Goal: Information Seeking & Learning: Learn about a topic

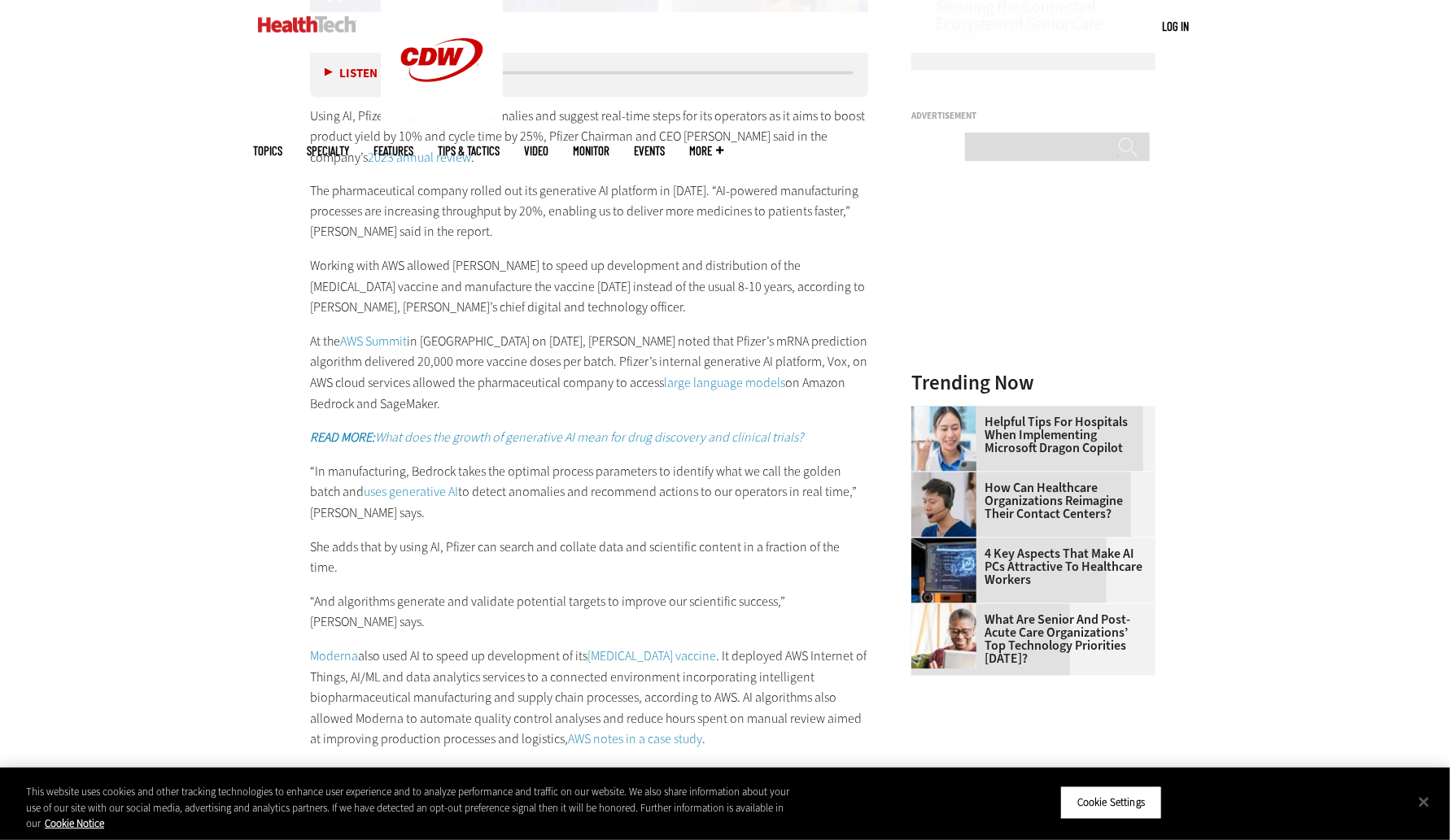
scroll to position [1611, 0]
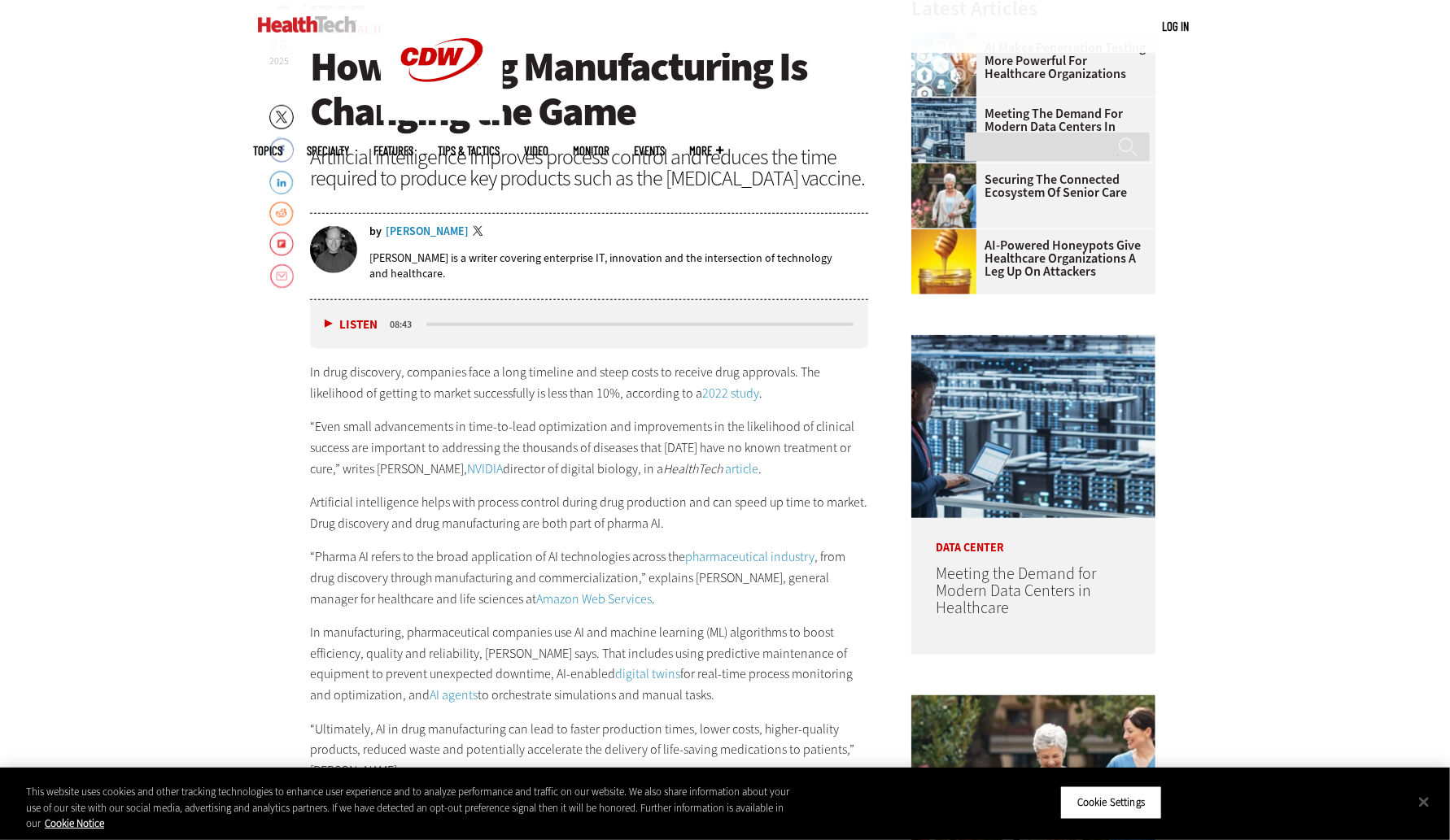
scroll to position [684, 0]
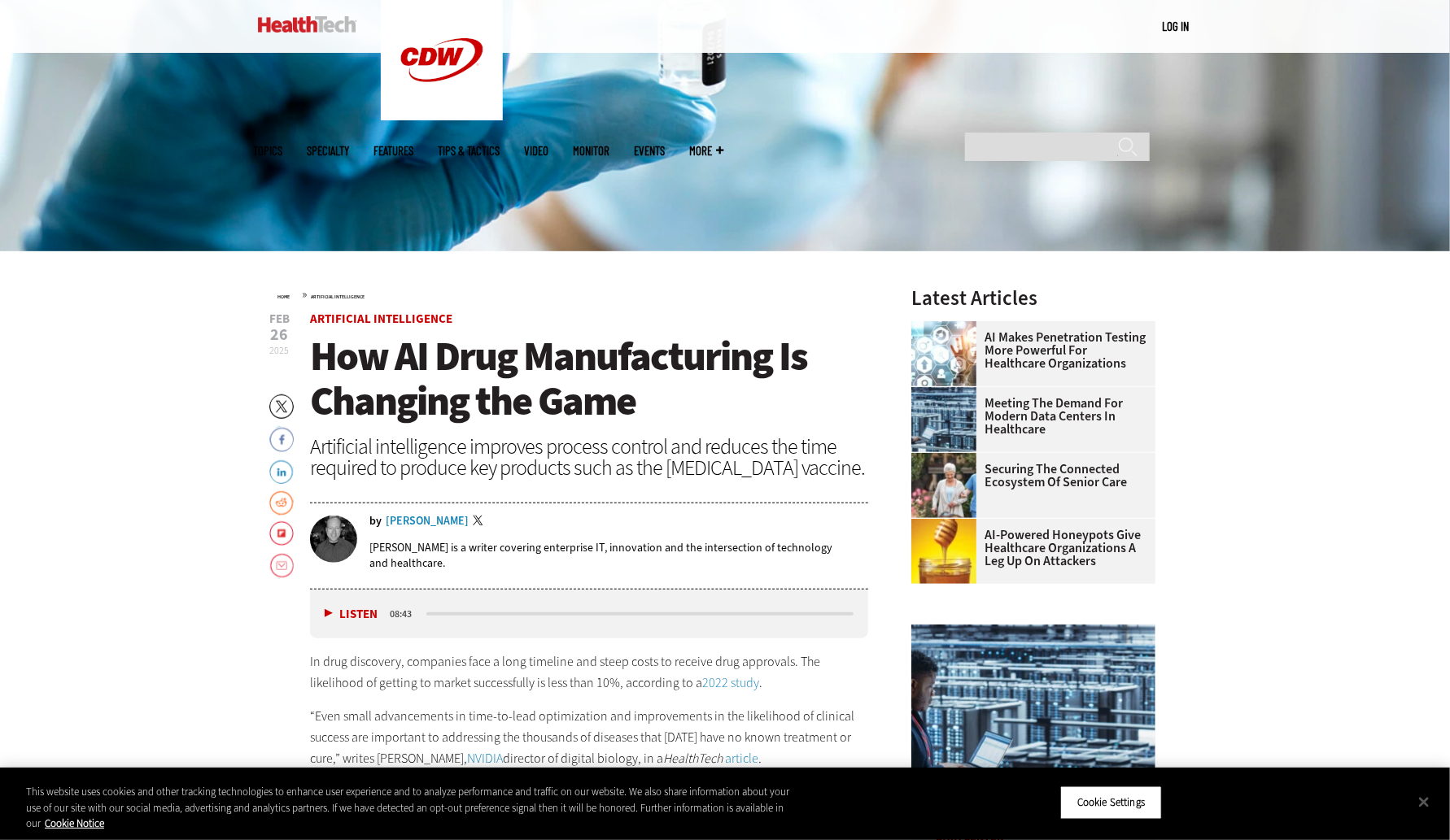
scroll to position [814, 0]
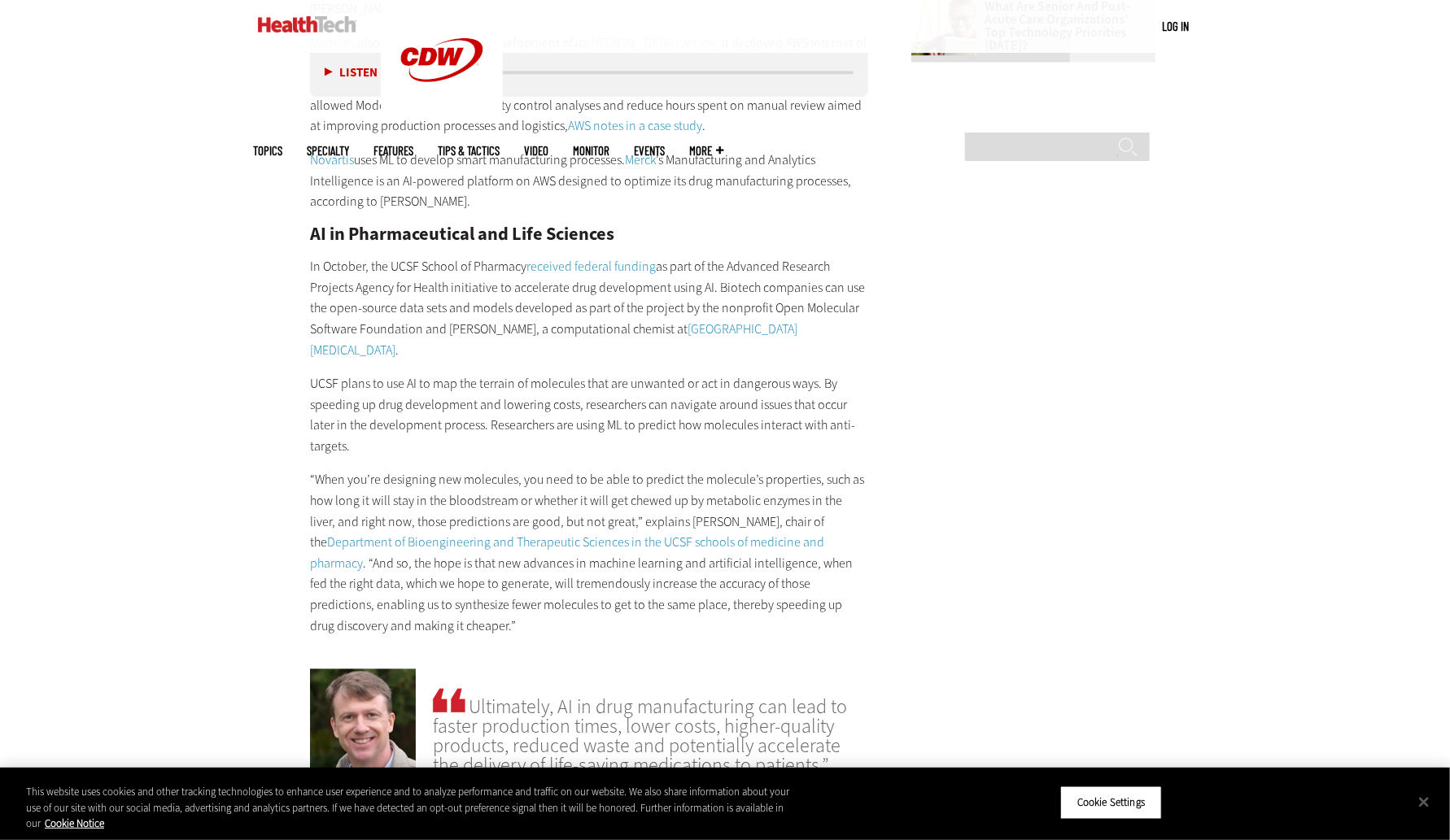
scroll to position [2234, 0]
